Goal: Share content: Share content

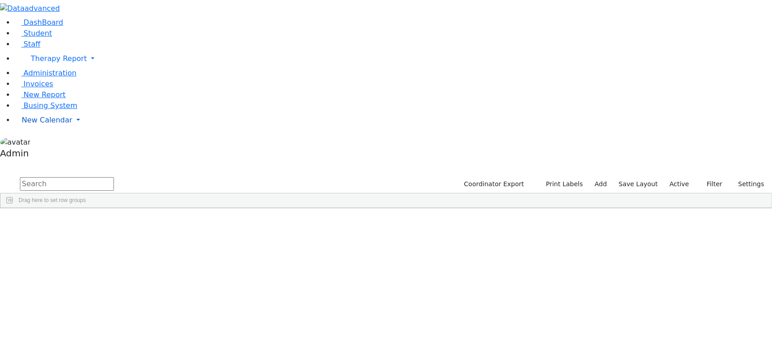
click at [87, 68] on link "New Calendar" at bounding box center [393, 59] width 758 height 18
click at [82, 68] on link "Therapy Report" at bounding box center [393, 59] width 758 height 18
click at [39, 93] on span "Calendar" at bounding box center [44, 88] width 33 height 9
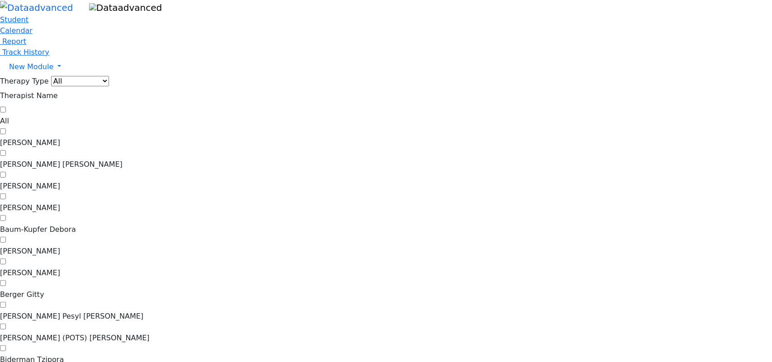
click at [130, 138] on label "[PERSON_NAME]" at bounding box center [386, 143] width 772 height 11
click at [6, 128] on input "[PERSON_NAME]" at bounding box center [3, 131] width 6 height 6
checkbox input "true"
drag, startPoint x: 323, startPoint y: 157, endPoint x: 464, endPoint y: 64, distance: 168.7
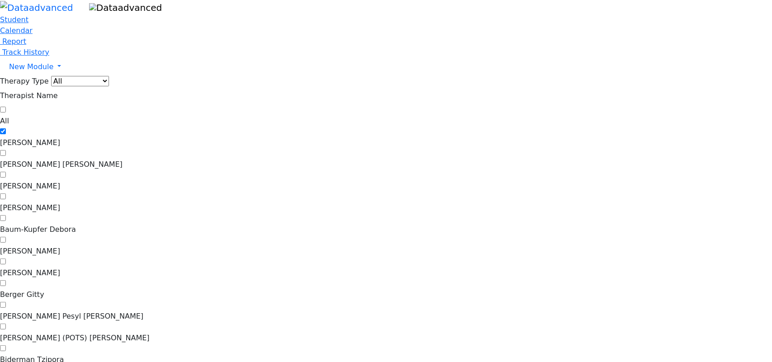
drag, startPoint x: 387, startPoint y: 193, endPoint x: 336, endPoint y: 154, distance: 64.0
drag, startPoint x: 336, startPoint y: 154, endPoint x: 423, endPoint y: 77, distance: 116.3
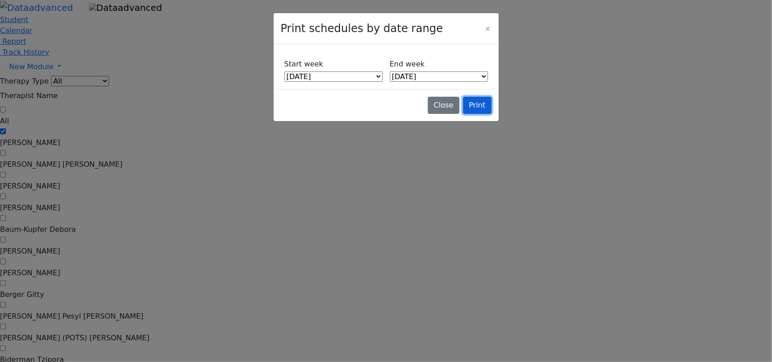
click at [474, 114] on button "Print" at bounding box center [477, 105] width 28 height 17
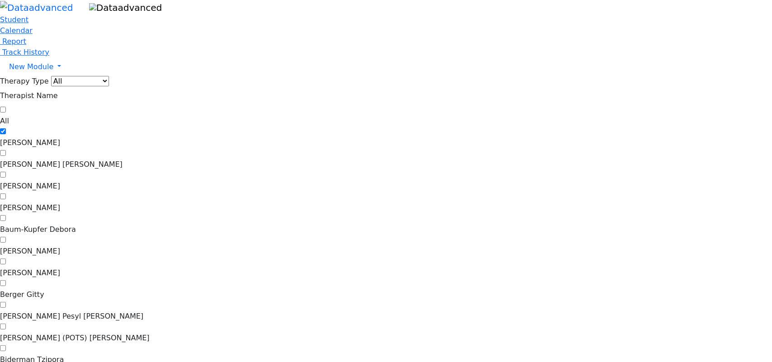
click at [133, 311] on label "[PERSON_NAME] Pesyl [PERSON_NAME]" at bounding box center [386, 316] width 772 height 11
click at [6, 302] on input "[PERSON_NAME] Pesyl [PERSON_NAME]" at bounding box center [3, 305] width 6 height 6
checkbox input "true"
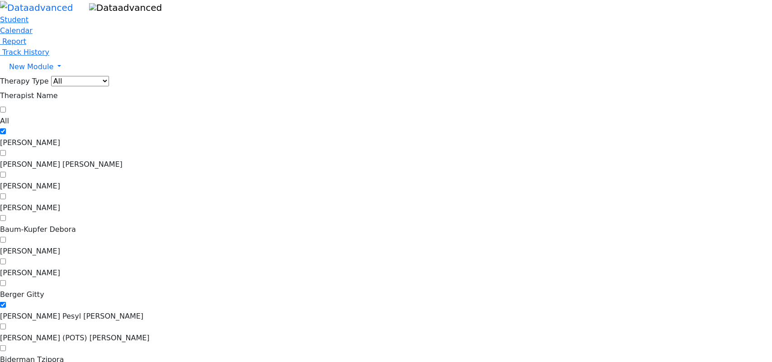
click at [125, 116] on label "All" at bounding box center [386, 121] width 772 height 11
click at [6, 107] on input "All" at bounding box center [3, 110] width 6 height 6
checkbox input "true"
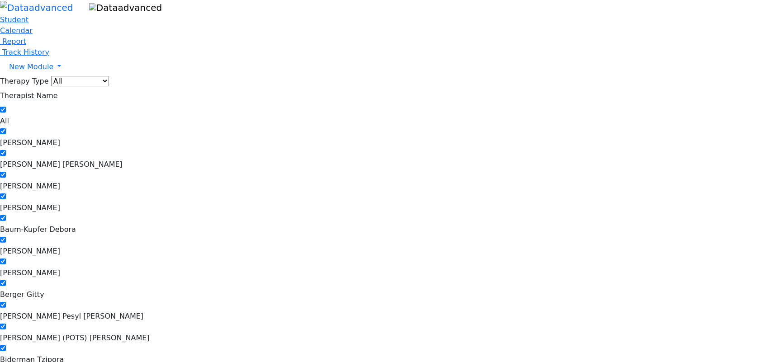
checkbox input "true"
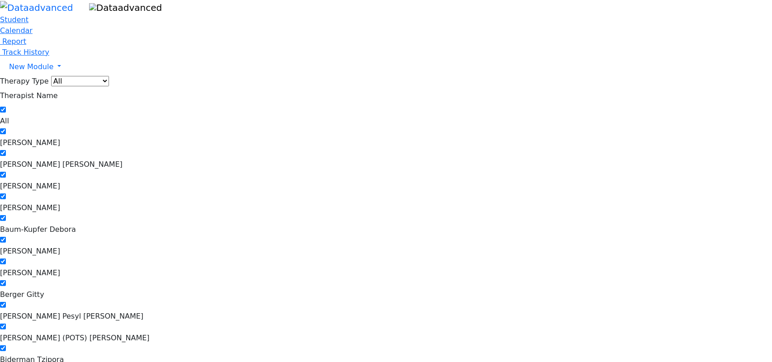
checkbox input "true"
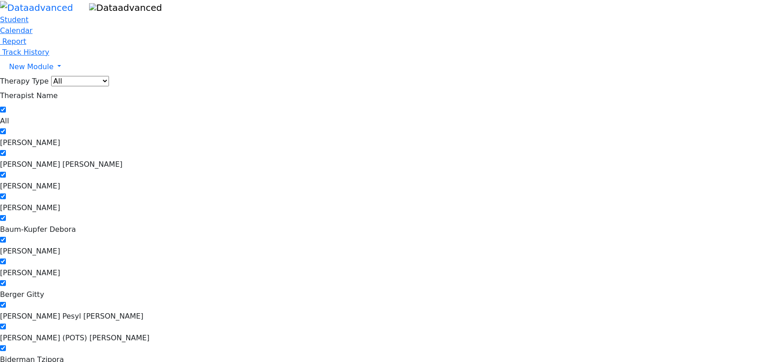
checkbox input "true"
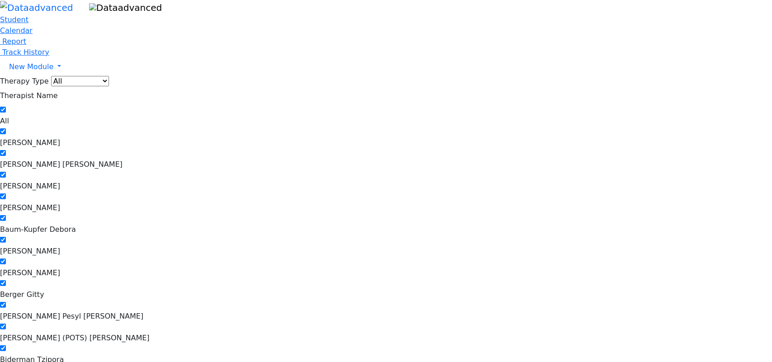
checkbox input "true"
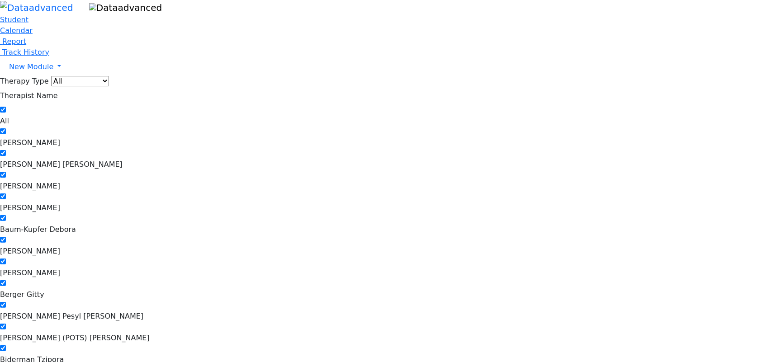
checkbox input "true"
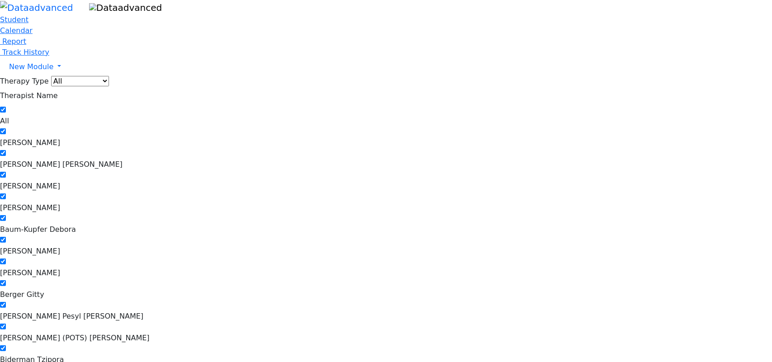
checkbox input "true"
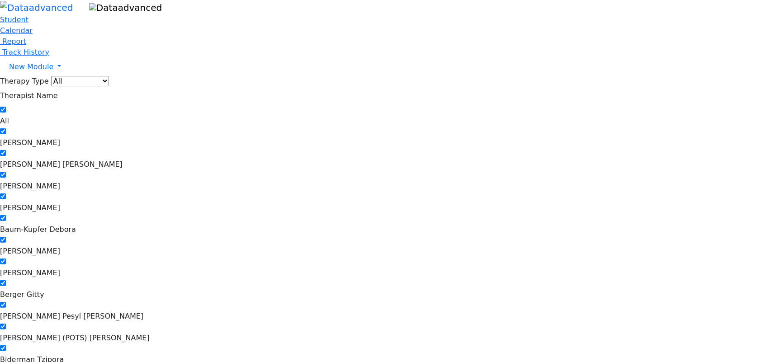
checkbox input "true"
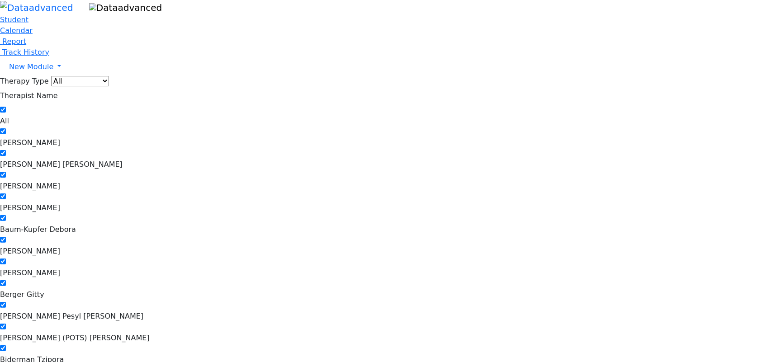
checkbox input "true"
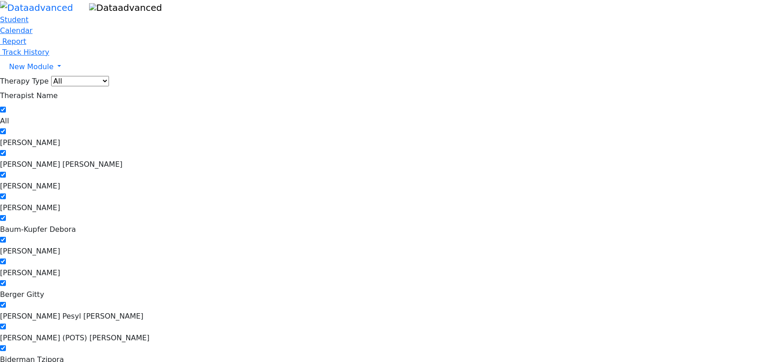
checkbox input "true"
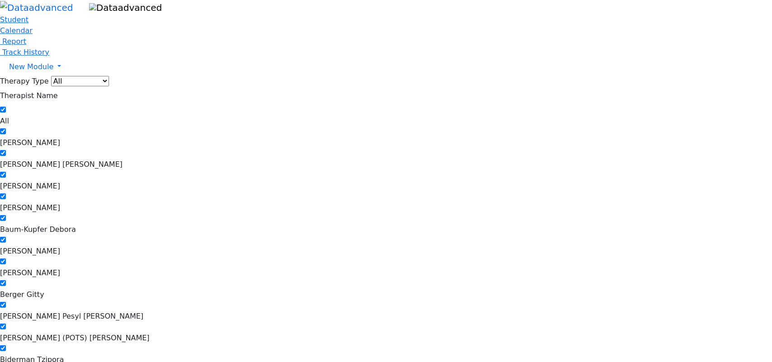
checkbox input "true"
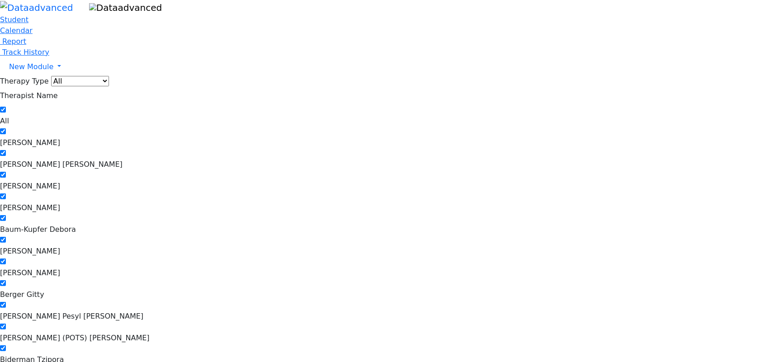
checkbox input "true"
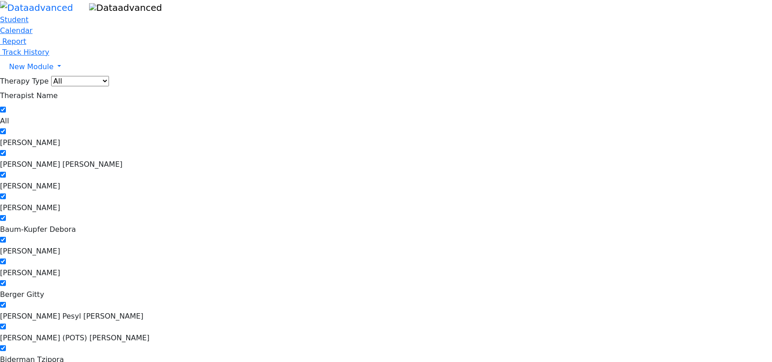
checkbox input "true"
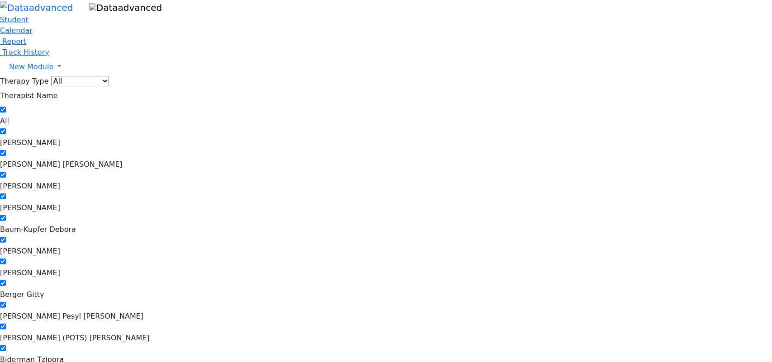
checkbox input "true"
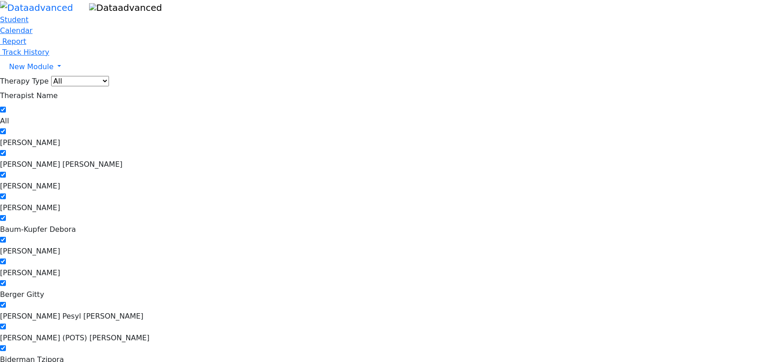
checkbox input "true"
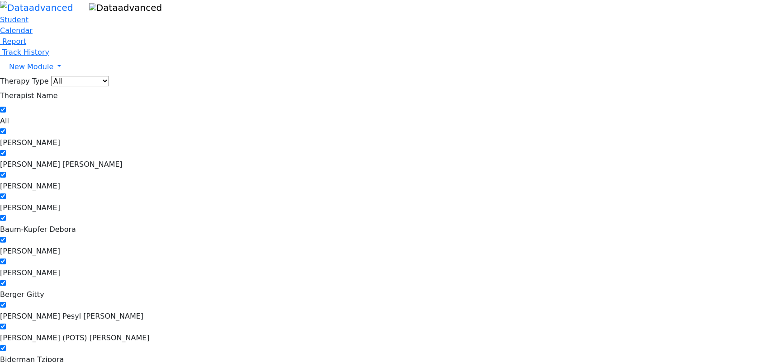
checkbox input "true"
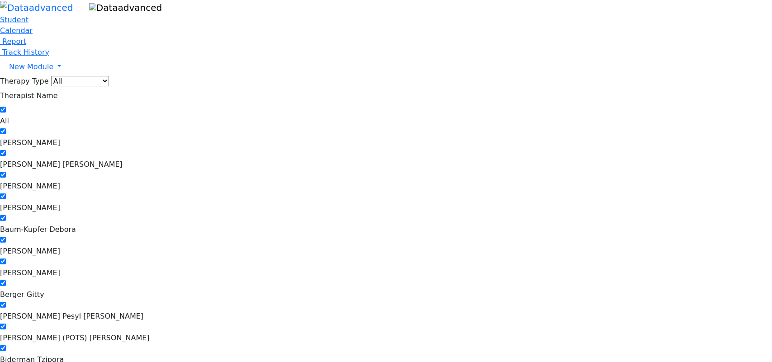
checkbox input "true"
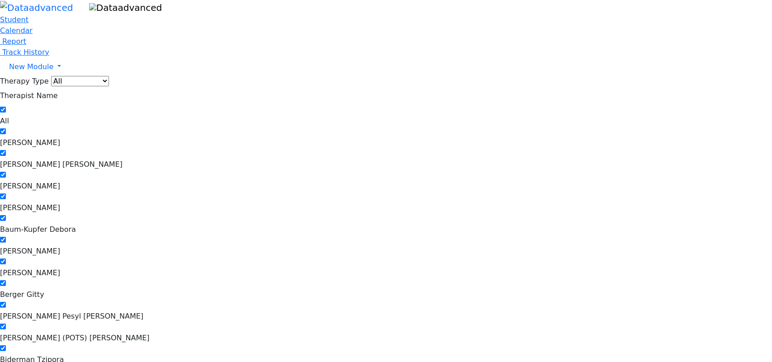
checkbox input "true"
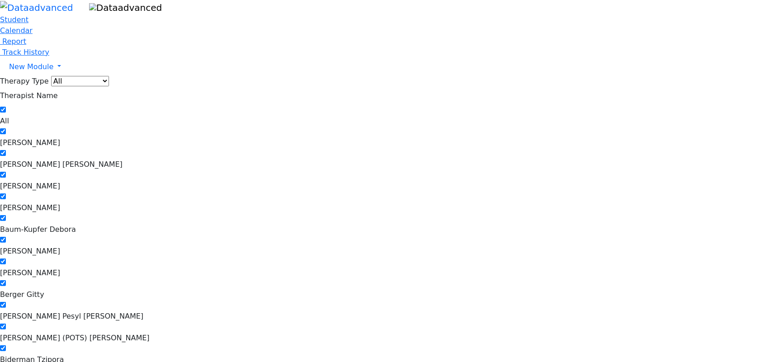
checkbox input "true"
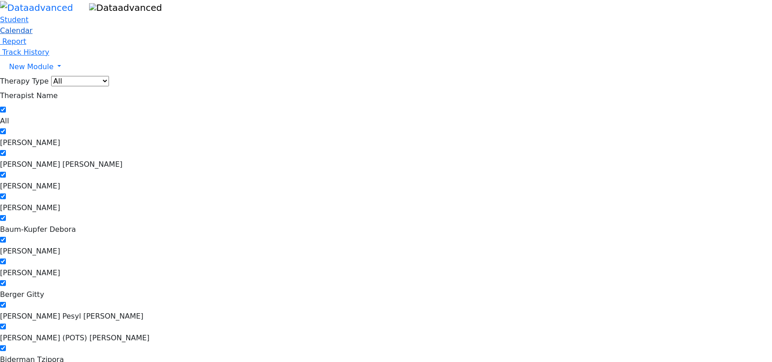
click at [33, 35] on span "Calendar" at bounding box center [16, 30] width 33 height 9
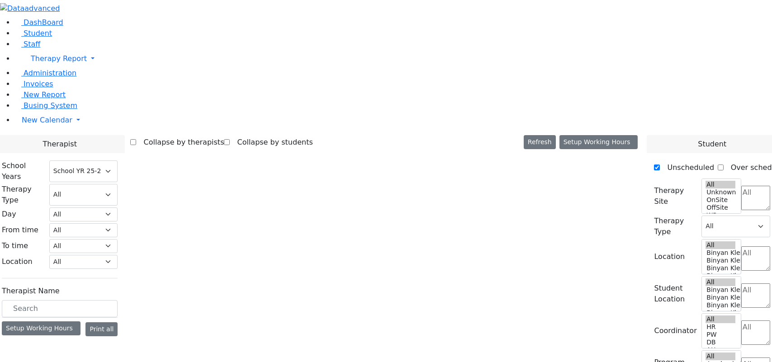
select select "212"
click at [70, 341] on label "[PERSON_NAME]" at bounding box center [39, 346] width 60 height 11
click at [9, 343] on input "[PERSON_NAME]" at bounding box center [7, 346] width 6 height 6
checkbox input "true"
select select "1"
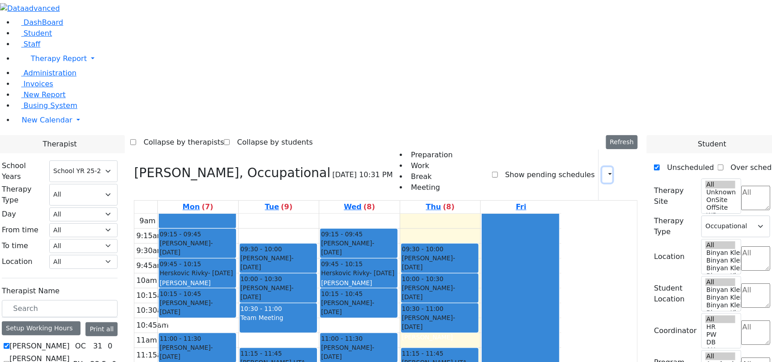
click at [605, 167] on button "button" at bounding box center [607, 174] width 10 height 15
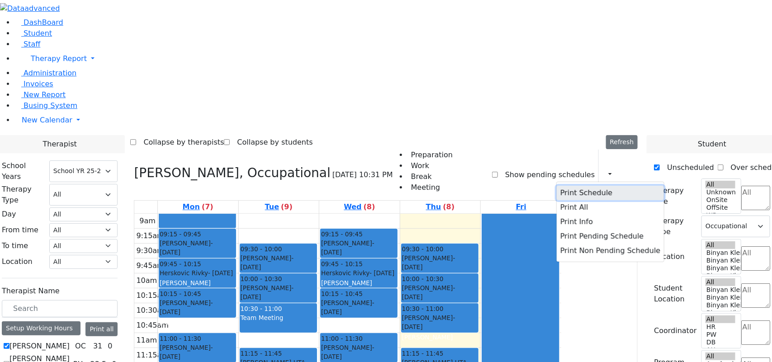
click at [569, 186] on button "Print Schedule" at bounding box center [610, 193] width 107 height 14
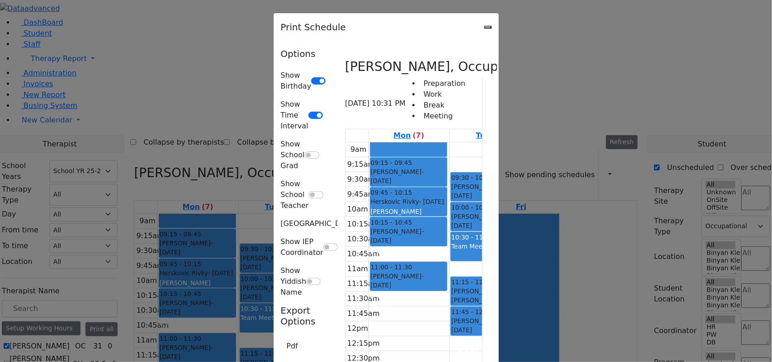
type input "ZC_Abramczyk@kjsd.k12.ny.us"
type textarea "This is schedule for Abramczyk ZC"
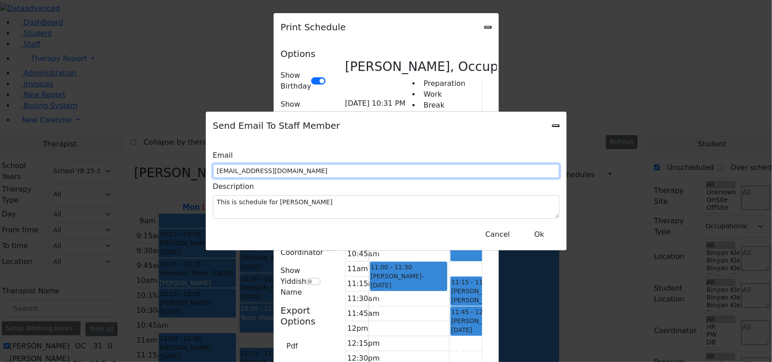
drag, startPoint x: 390, startPoint y: 169, endPoint x: 250, endPoint y: 171, distance: 140.2
click at [250, 171] on div "Email ZC_Abramczyk@kjsd.k12.ny.us" at bounding box center [386, 162] width 346 height 31
type input "rajeevkumarrathore@yahoo.co.in"
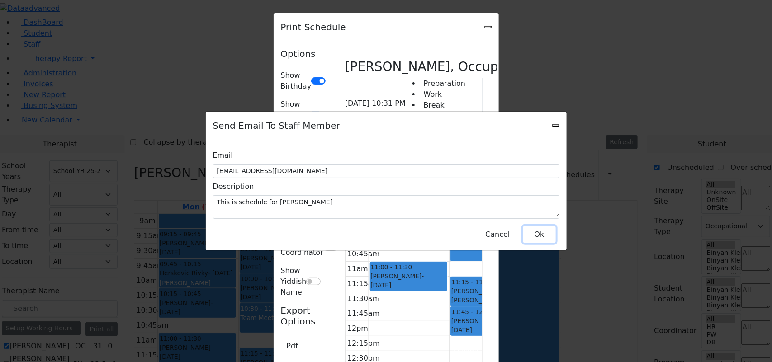
click at [530, 227] on button "Ok" at bounding box center [539, 234] width 33 height 17
